Goal: Information Seeking & Learning: Learn about a topic

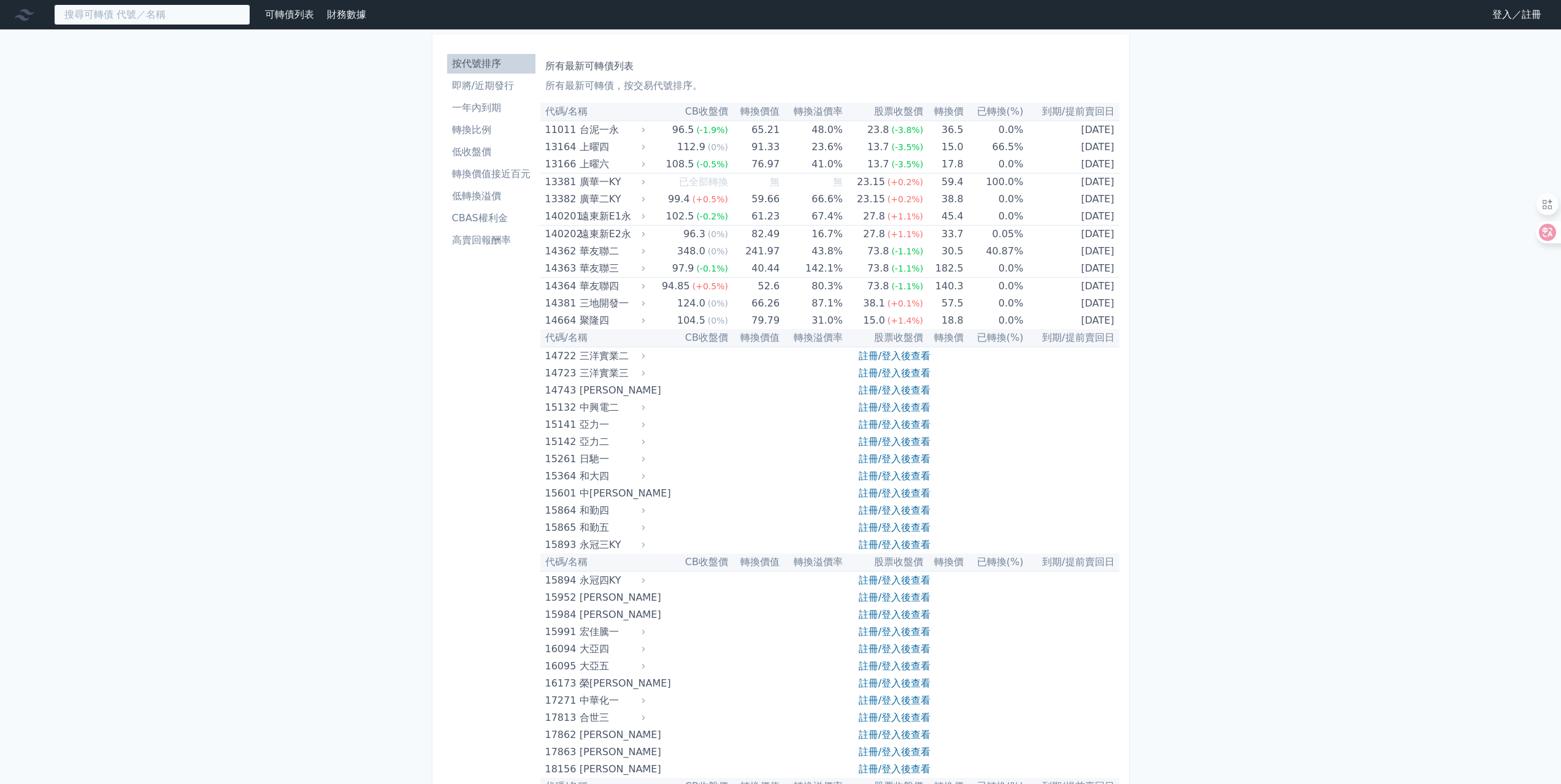
click at [178, 5] on input at bounding box center [152, 14] width 196 height 21
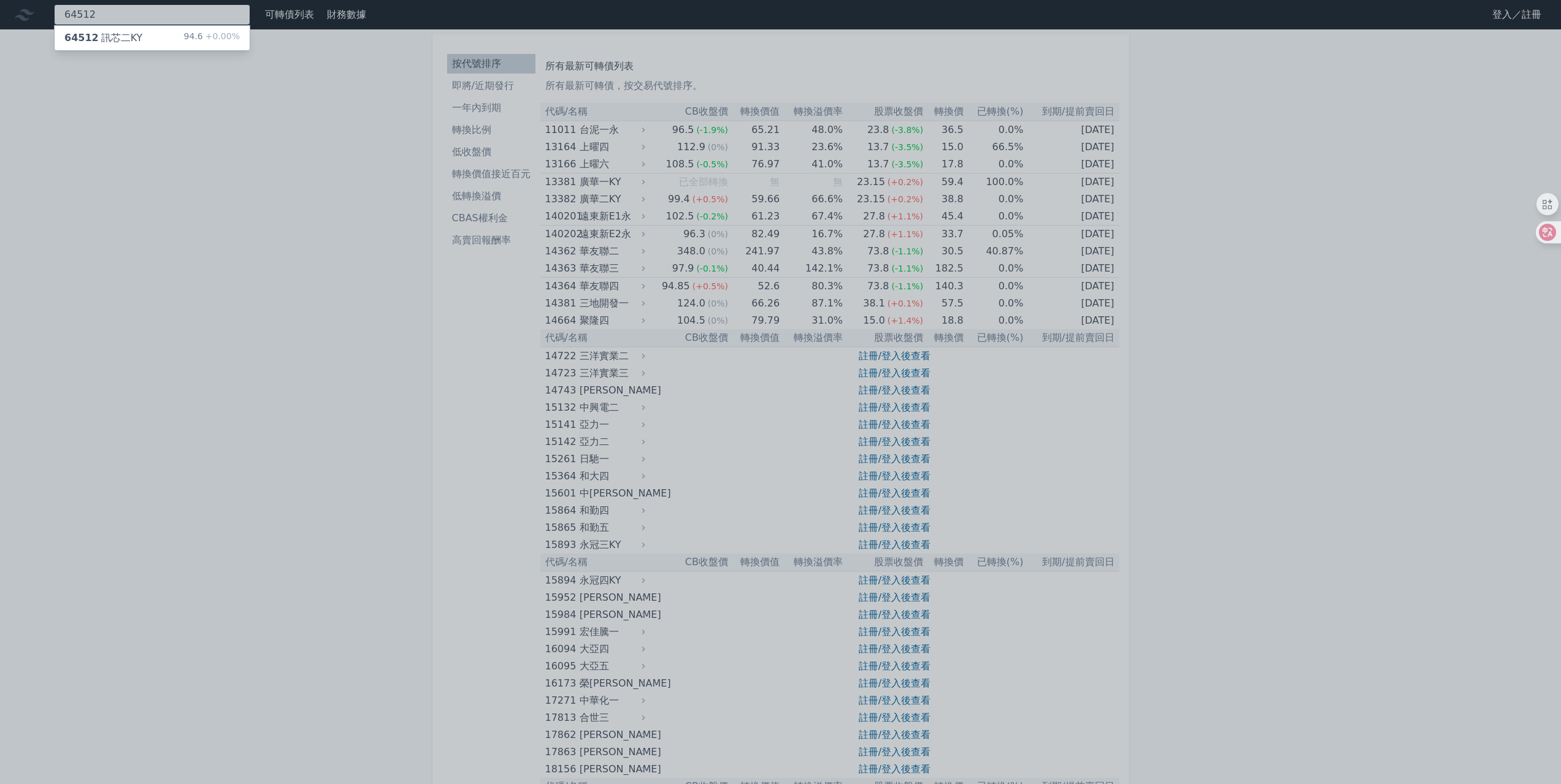
type input "64512"
click at [156, 38] on div "64512 訊芯二KY 94.6 +0.00%" at bounding box center [152, 38] width 195 height 25
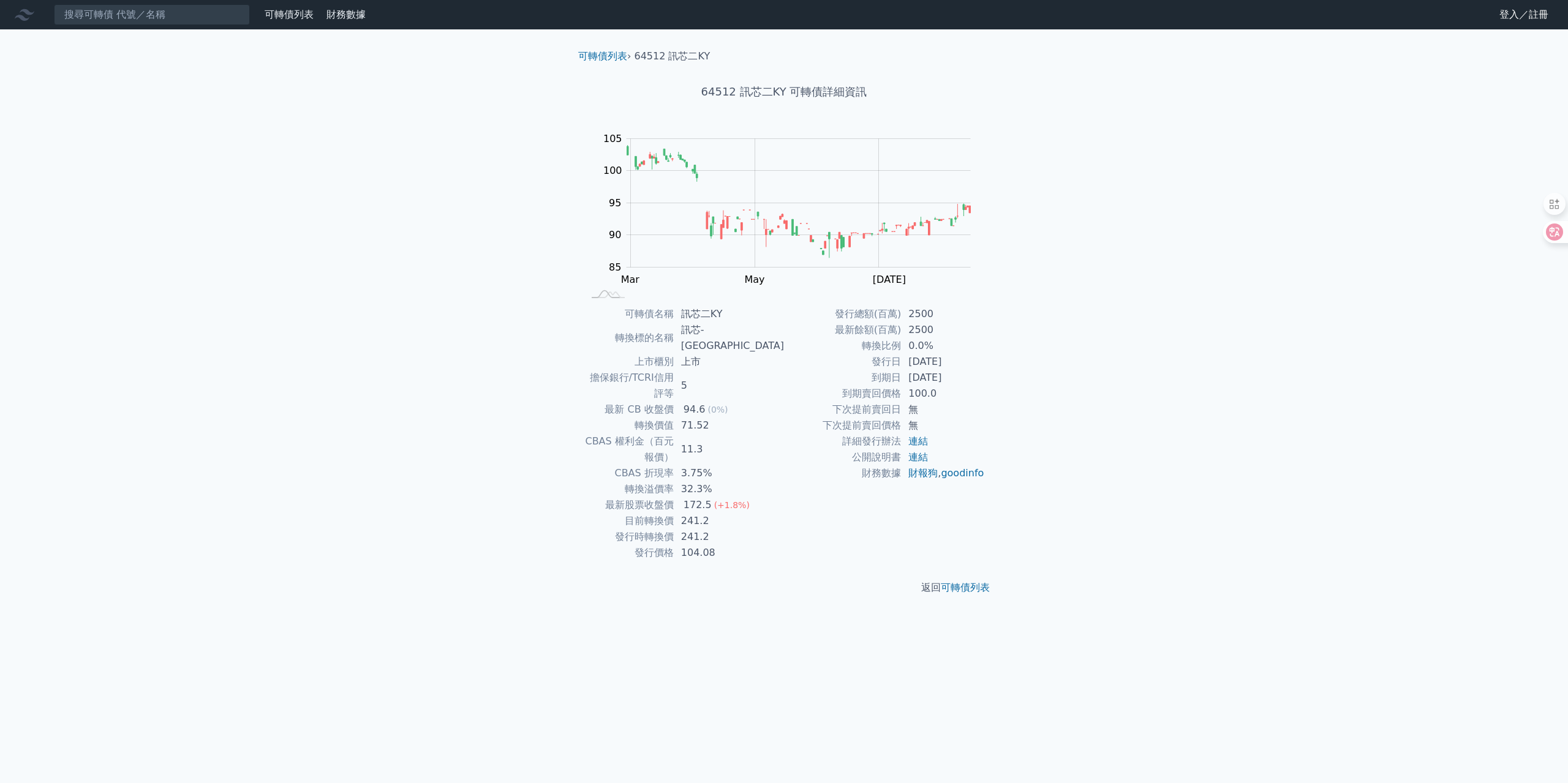
click at [1058, 468] on div "可轉債列表 財務數據 可轉債列表 財務數據 登入／註冊 登入／註冊 可轉債列表 › 64512 訊芯二KY 64512 訊芯二KY 可轉債詳細資訊 Zoom …" at bounding box center [784, 392] width 1568 height 783
click at [1121, 420] on div "可轉債列表 財務數據 可轉債列表 財務數據 登入／註冊 登入／註冊 可轉債列表 › 64512 訊芯二KY 64512 訊芯二KY 可轉債詳細資訊 Zoom …" at bounding box center [784, 392] width 1568 height 783
drag, startPoint x: 1074, startPoint y: 455, endPoint x: 1058, endPoint y: 450, distance: 16.8
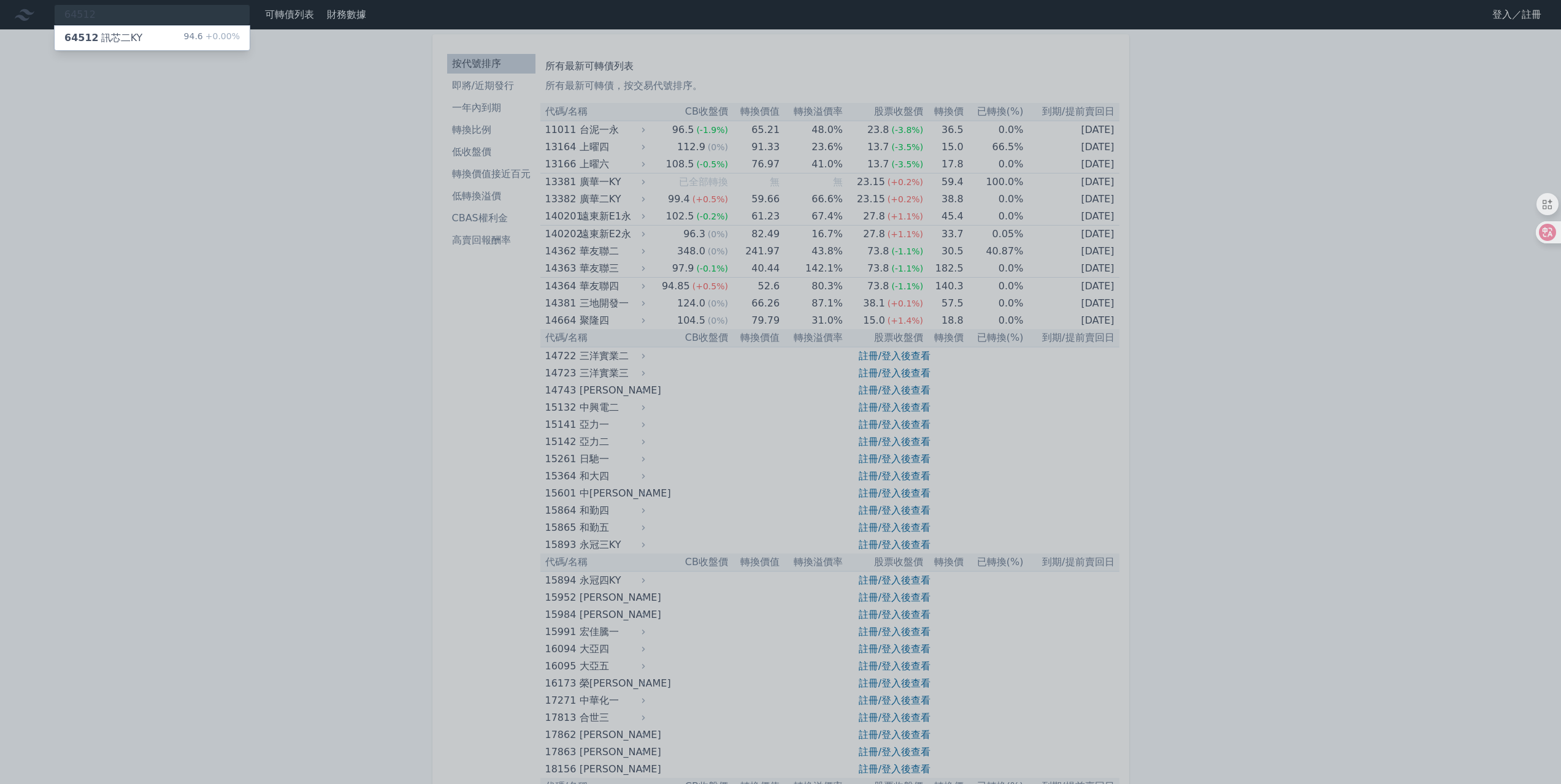
drag, startPoint x: 294, startPoint y: 401, endPoint x: 283, endPoint y: 374, distance: 29.2
click at [294, 401] on div at bounding box center [780, 392] width 1561 height 784
